Goal: Information Seeking & Learning: Find contact information

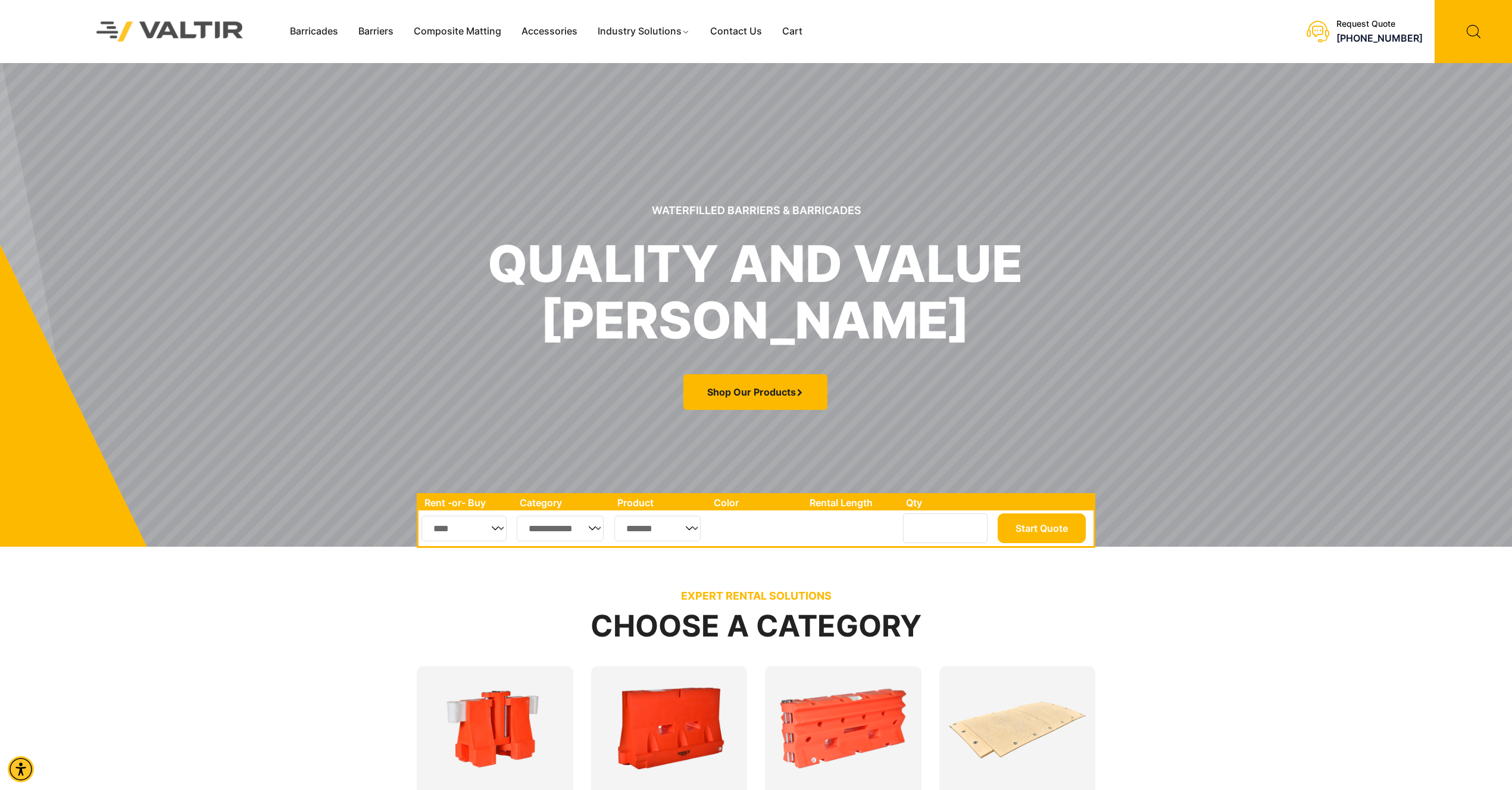
click at [124, 26] on img at bounding box center [170, 31] width 178 height 50
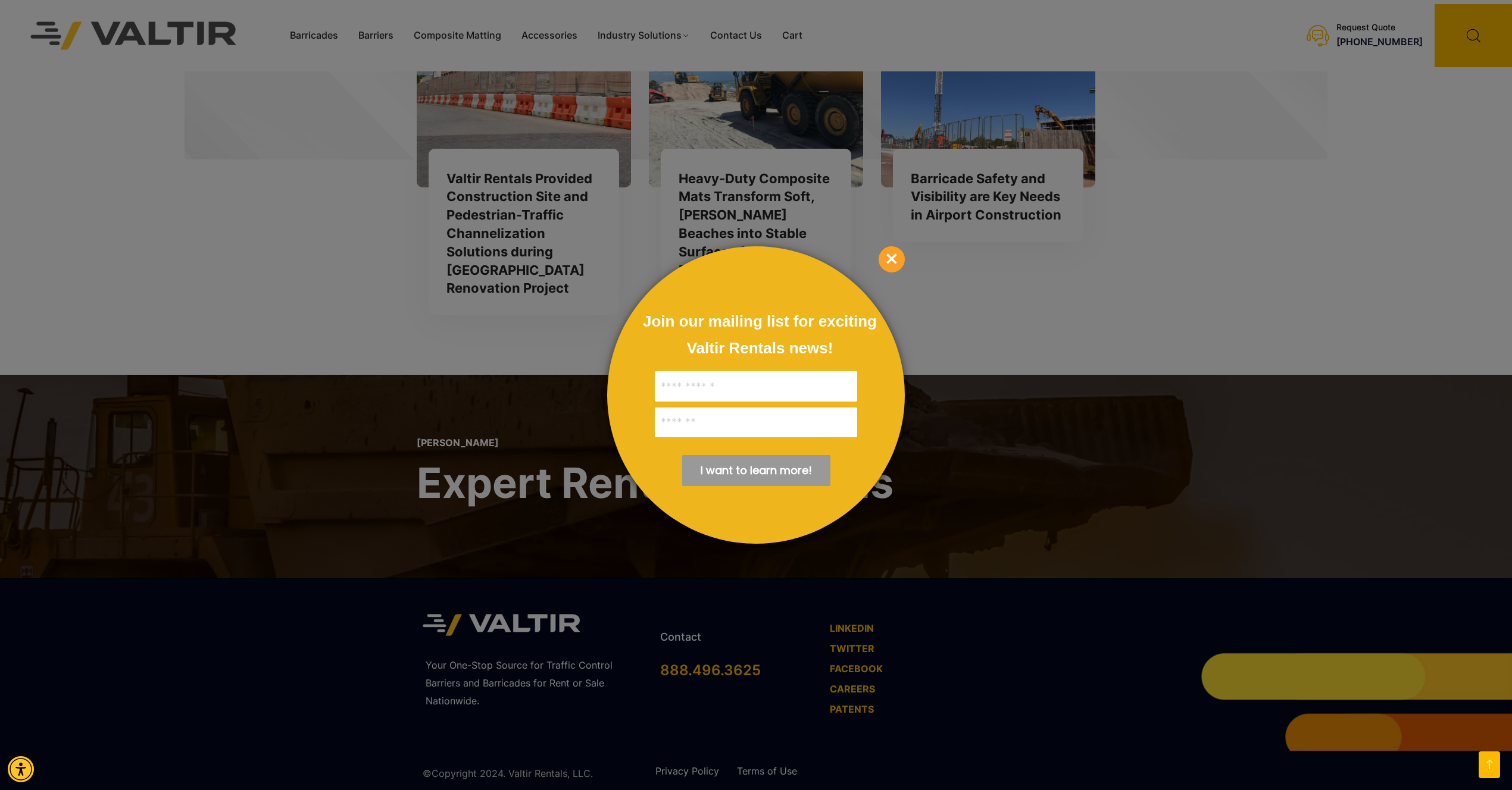
scroll to position [3264, 0]
click at [891, 255] on span "×" at bounding box center [892, 259] width 27 height 27
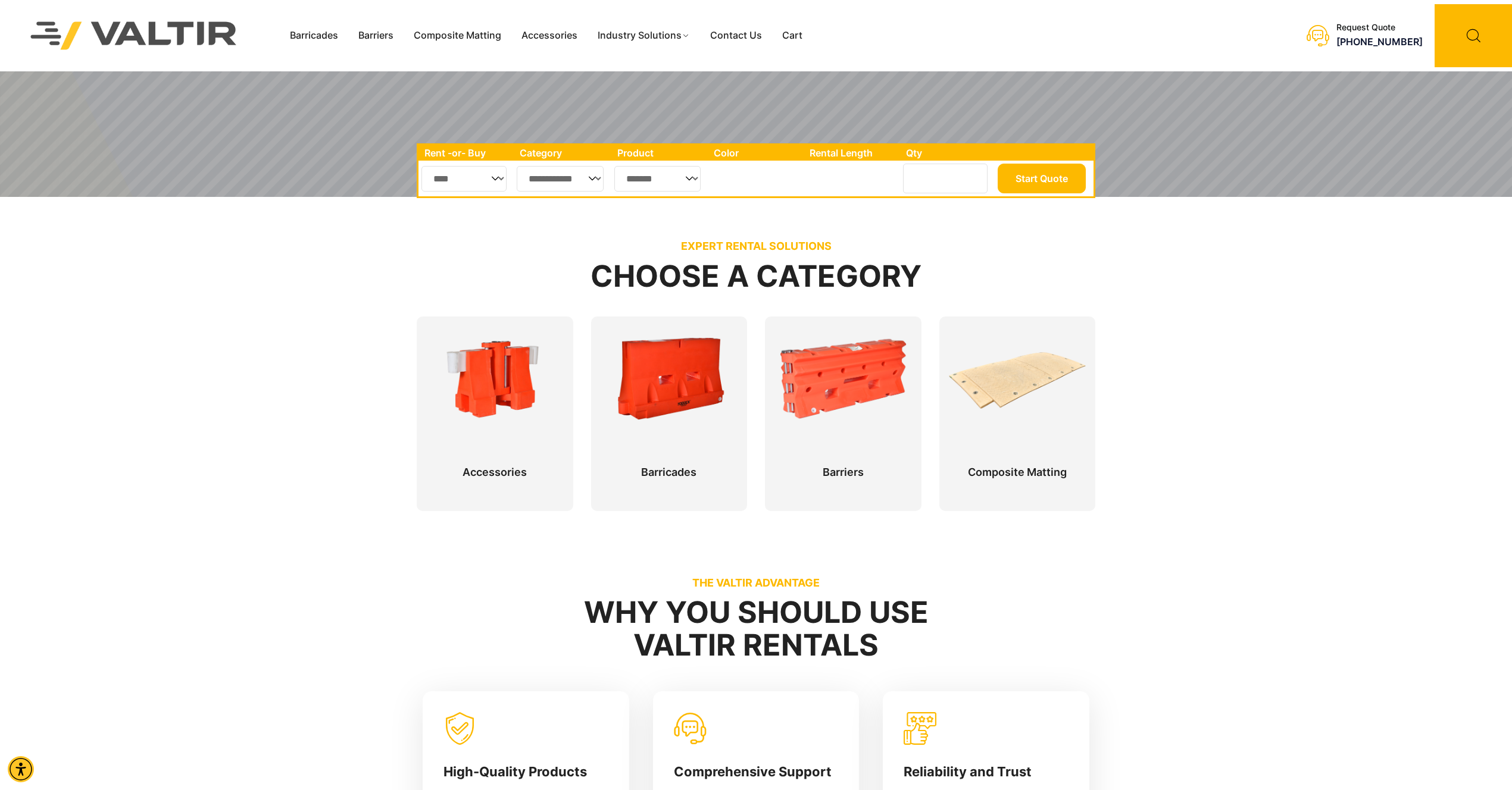
scroll to position [0, 0]
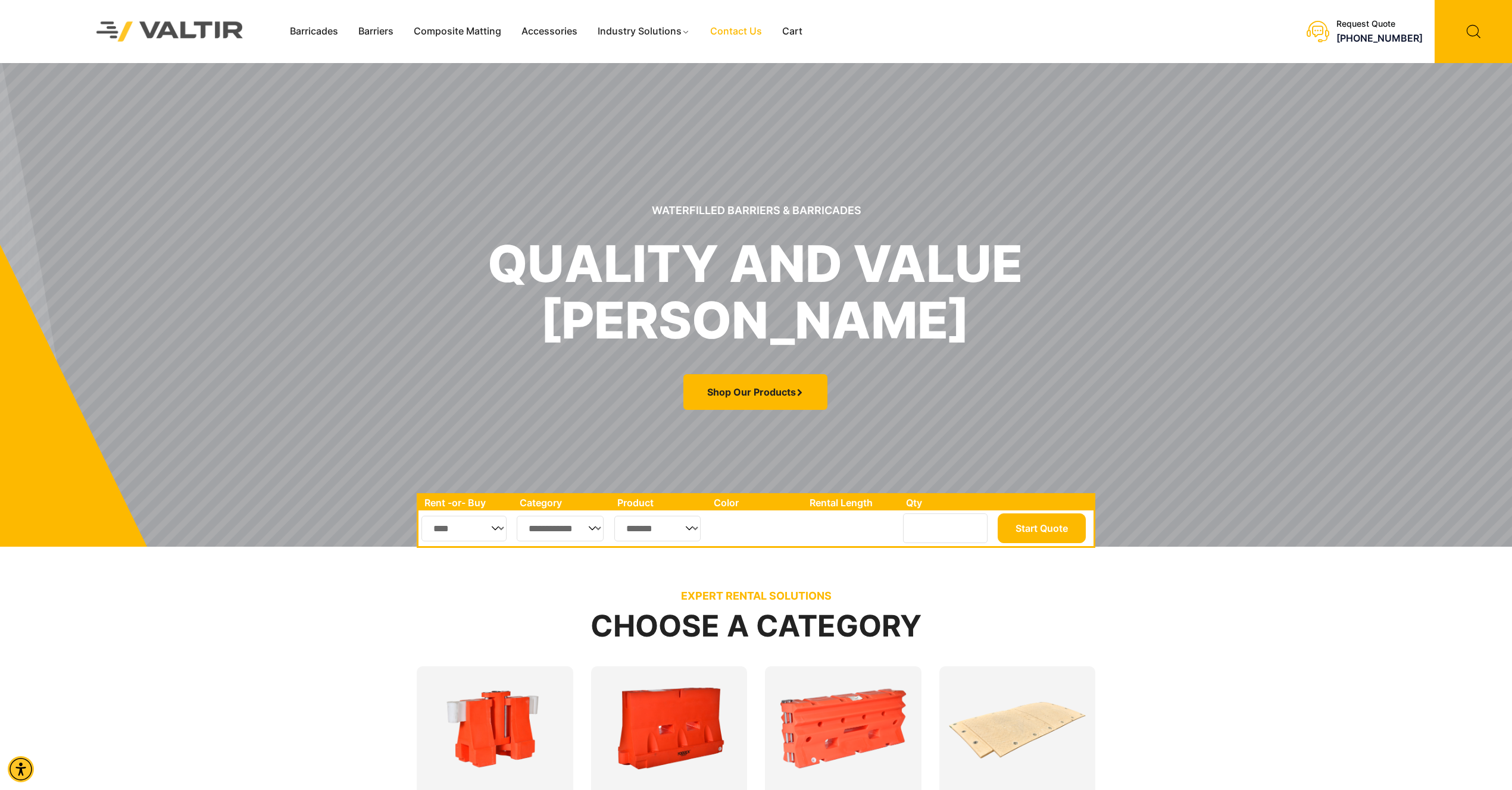
click at [756, 31] on link "Contact Us" at bounding box center [735, 32] width 72 height 18
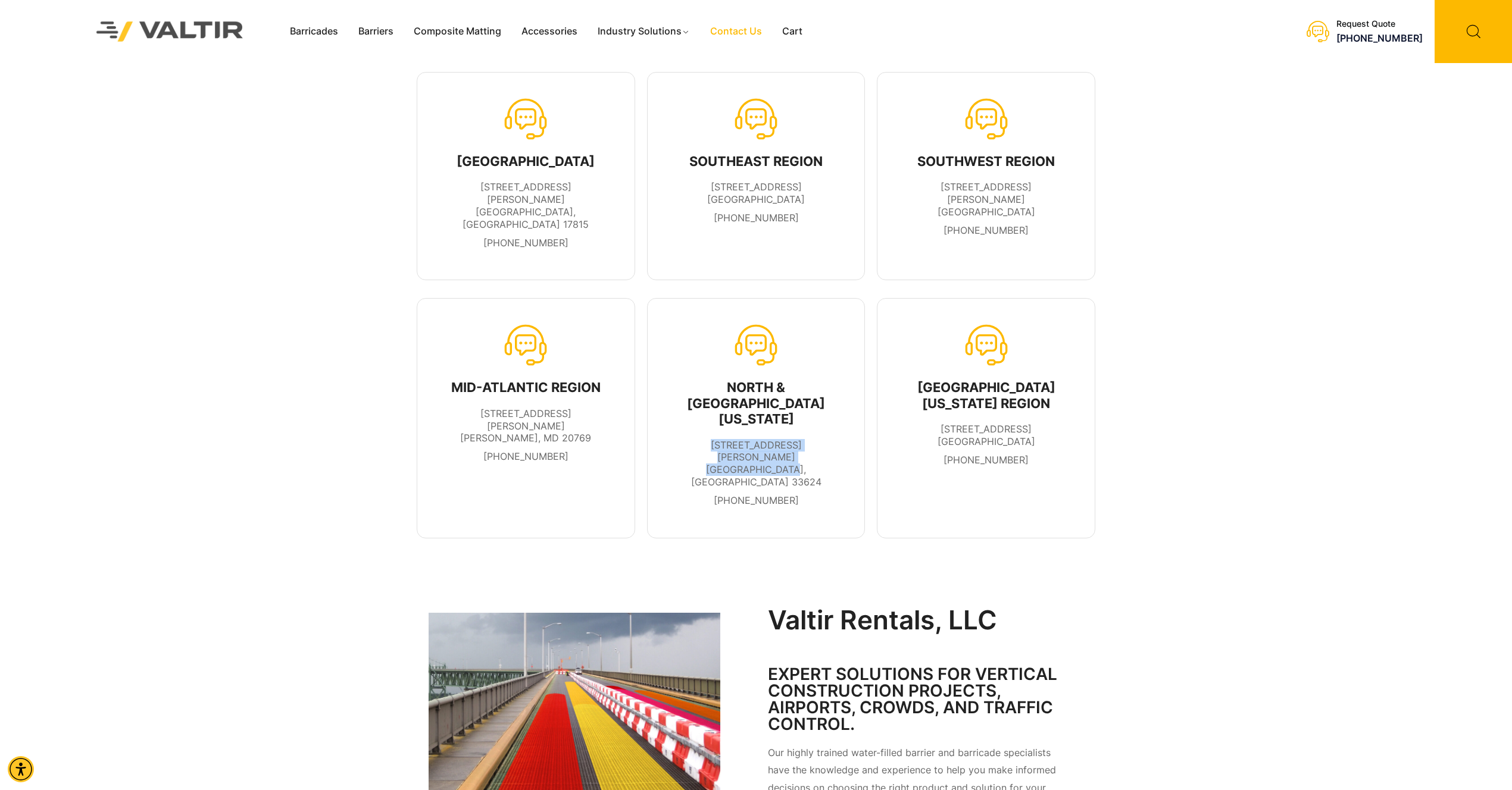
drag, startPoint x: 804, startPoint y: 417, endPoint x: 703, endPoint y: 407, distance: 101.5
click at [703, 439] on li "9508 N Trask Street Tampa, FL 33624" at bounding box center [757, 464] width 168 height 49
copy span "9508 N Trask Street Tampa, FL 33624"
drag, startPoint x: 1060, startPoint y: 399, endPoint x: 929, endPoint y: 390, distance: 131.3
click at [929, 423] on li "1890 West Atlantic Ave. Delray Beach, FL 33444" at bounding box center [987, 434] width 168 height 25
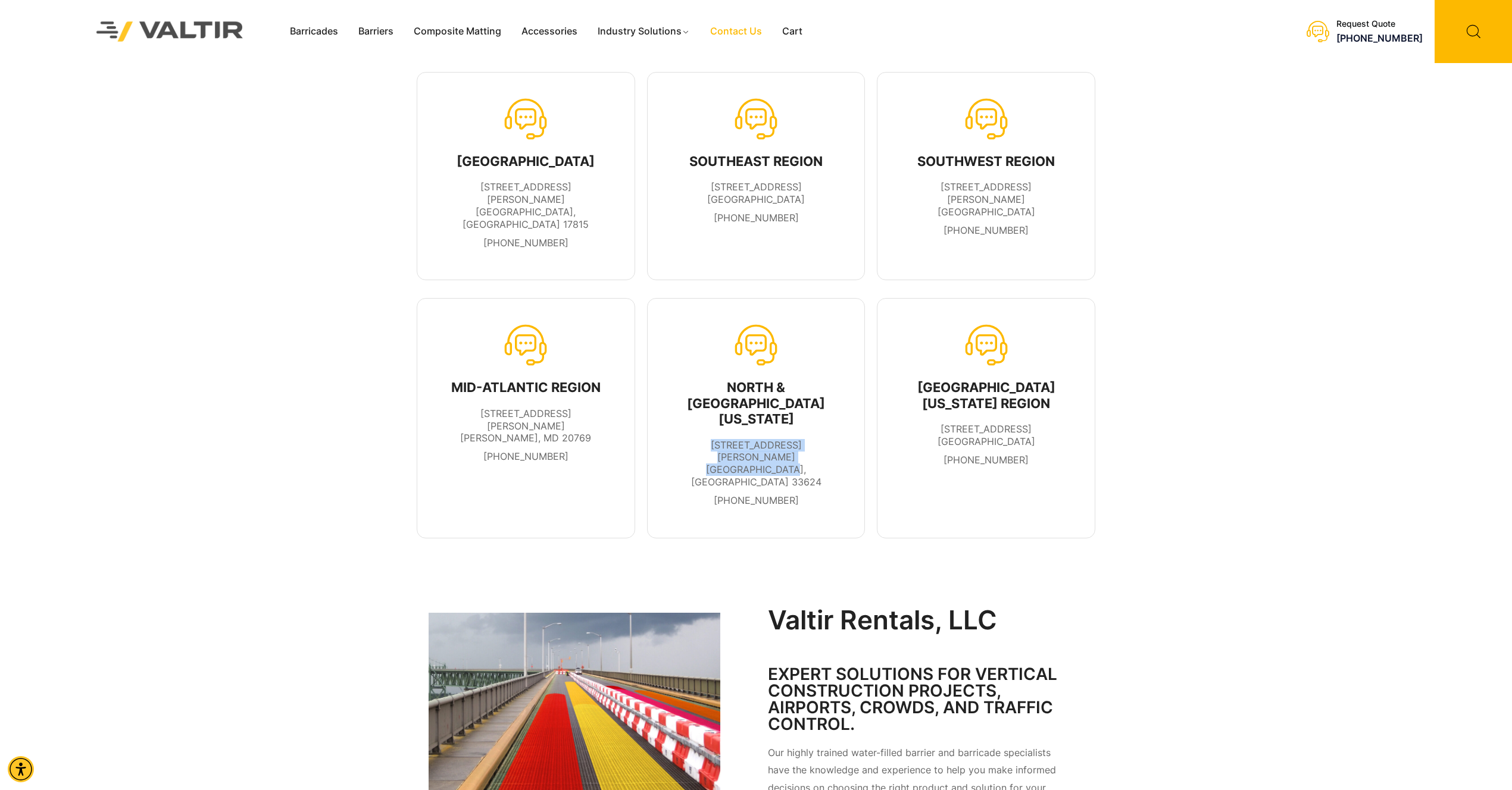
copy span "1890 West Atlantic Ave. Delray Beach, FL 33444"
